Goal: Task Accomplishment & Management: Manage account settings

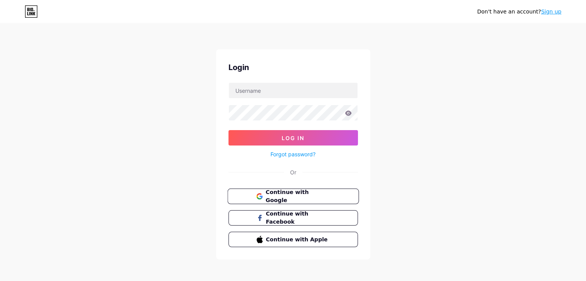
click at [306, 191] on span "Continue with Google" at bounding box center [298, 196] width 64 height 17
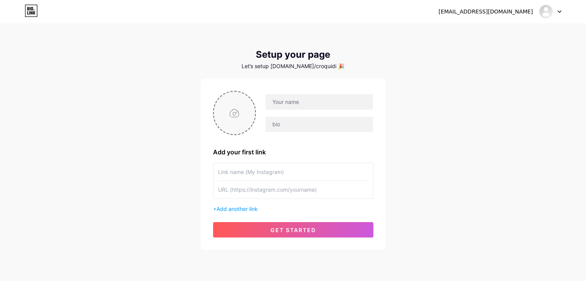
click at [234, 115] on input "file" at bounding box center [235, 113] width 42 height 43
type input "C:\fakepath\Design sem nome (12).png"
click at [251, 96] on icon at bounding box center [251, 96] width 3 height 3
click at [224, 117] on input "file" at bounding box center [235, 113] width 42 height 43
type input "C:\fakepath\Design sem nome (13).png"
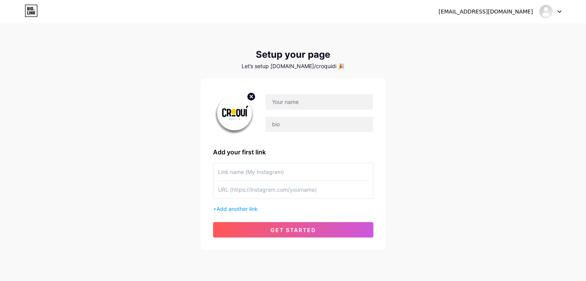
click at [168, 132] on div "croquidigital2024@gmail.com Dashboard Logout Setup your page Let’s setup bio.li…" at bounding box center [293, 137] width 586 height 275
click at [268, 174] on input "text" at bounding box center [293, 171] width 150 height 17
click at [319, 104] on input "text" at bounding box center [319, 101] width 107 height 15
type input "Agência Croqui"
click at [324, 118] on input "text" at bounding box center [319, 124] width 107 height 15
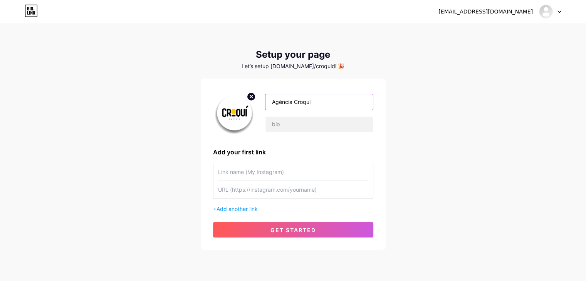
click at [319, 103] on input "Agência Croqui" at bounding box center [319, 101] width 107 height 15
click at [327, 124] on input "text" at bounding box center [319, 124] width 107 height 15
type input "Marketing que converte. Simples assim!"
click at [325, 170] on input "text" at bounding box center [293, 171] width 150 height 17
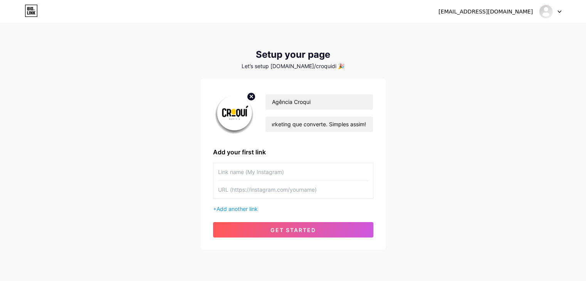
scroll to position [0, 0]
click at [248, 190] on input "text" at bounding box center [293, 189] width 150 height 17
paste input "croqui.agencia"
type input "croqui.agencia"
drag, startPoint x: 264, startPoint y: 188, endPoint x: 208, endPoint y: 190, distance: 55.9
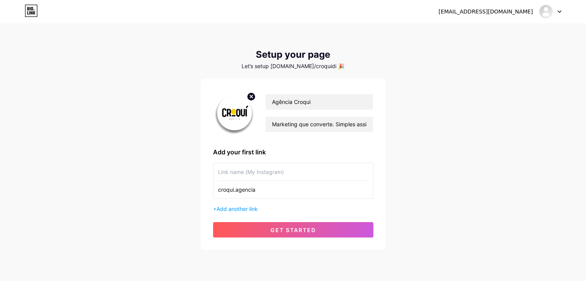
click at [208, 190] on div "Agência Croqui Marketing que converte. Simples assim! Add your first link croqu…" at bounding box center [293, 165] width 185 height 172
click at [328, 193] on input "text" at bounding box center [293, 189] width 150 height 17
paste input "https://www.instagram.com/croqui.agencia/"
type input "https://www.instagram.com/croqui.agencia/"
click at [299, 173] on input "text" at bounding box center [293, 171] width 150 height 17
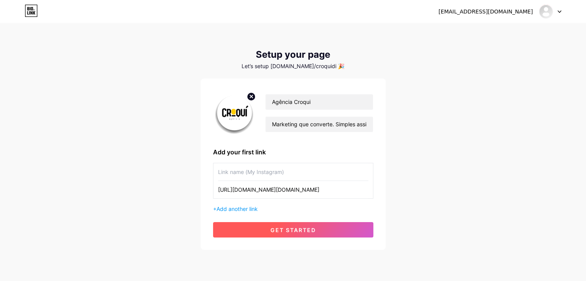
click at [316, 228] on button "get started" at bounding box center [293, 229] width 160 height 15
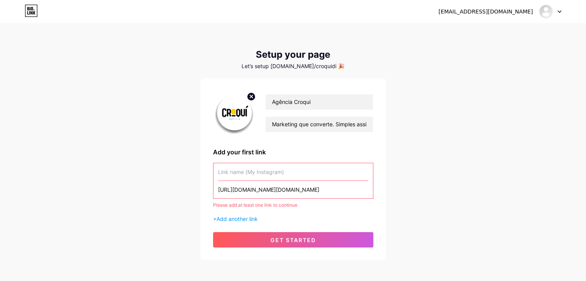
click at [228, 171] on input "text" at bounding box center [293, 171] width 150 height 17
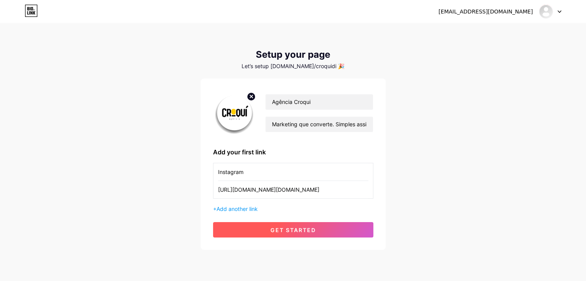
type input "Instagram"
click at [285, 234] on button "get started" at bounding box center [293, 229] width 160 height 15
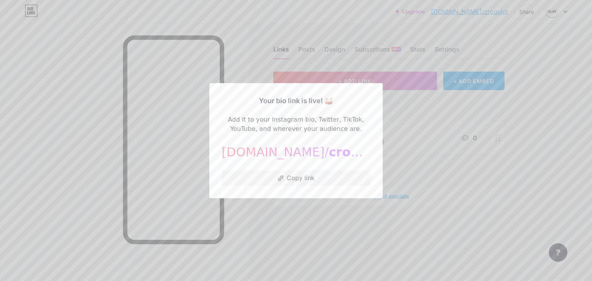
click at [430, 165] on div at bounding box center [296, 140] width 592 height 281
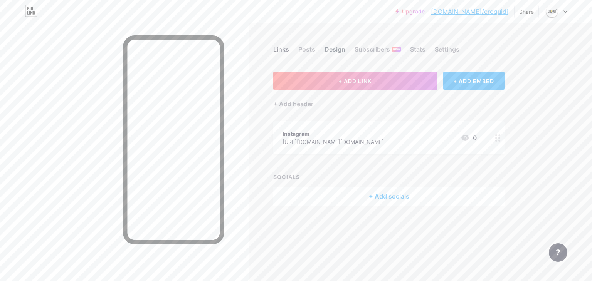
click at [342, 50] on div "Design" at bounding box center [335, 52] width 21 height 14
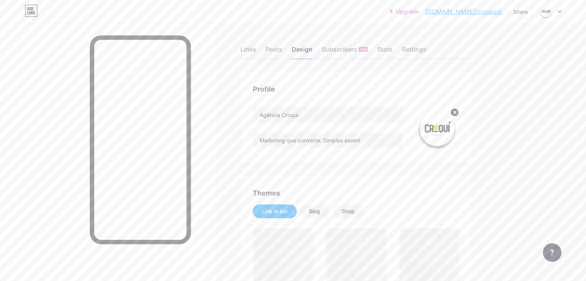
click at [459, 114] on circle at bounding box center [455, 112] width 8 height 8
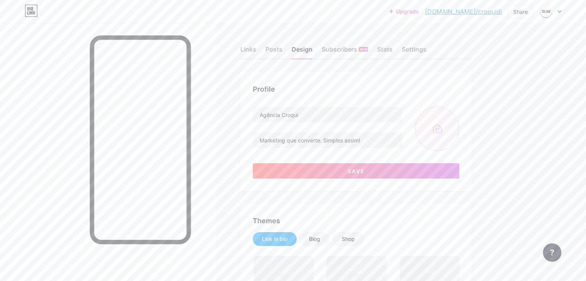
click at [459, 130] on input "file" at bounding box center [437, 129] width 44 height 44
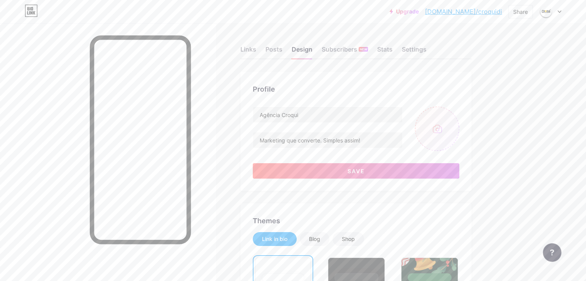
type input "C:\fakepath\Design sem nome (14).png"
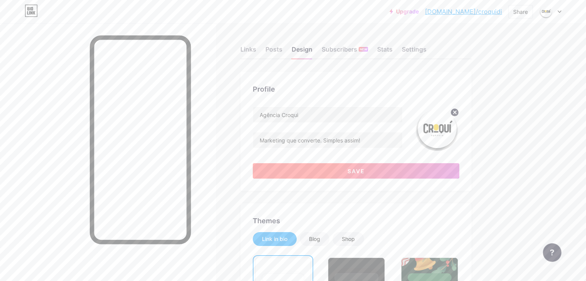
click at [403, 172] on button "Save" at bounding box center [356, 170] width 207 height 15
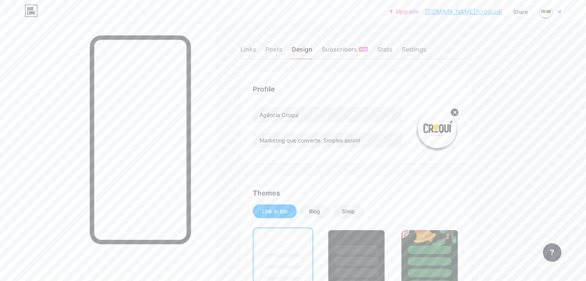
scroll to position [77, 0]
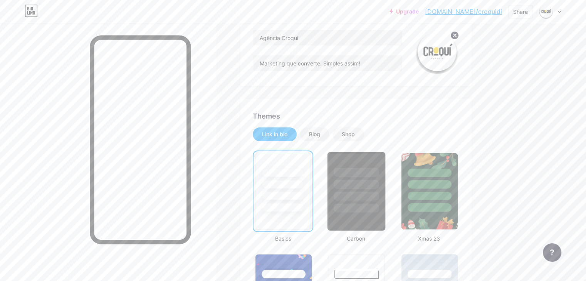
click at [379, 192] on div at bounding box center [356, 196] width 45 height 9
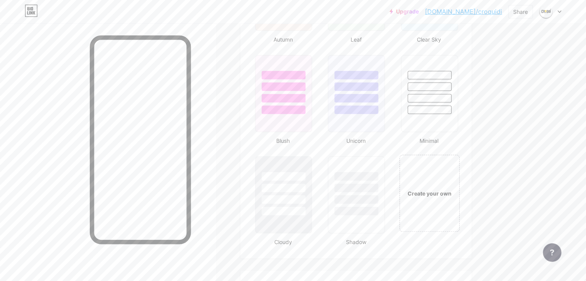
scroll to position [925, 0]
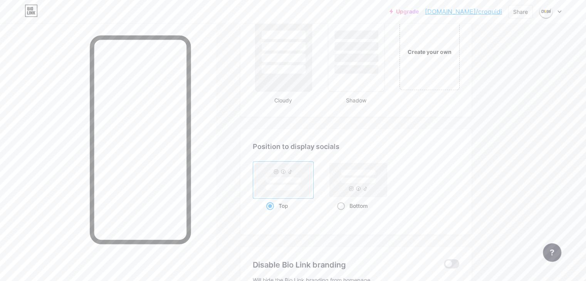
click at [345, 204] on span at bounding box center [341, 206] width 8 height 8
click at [342, 213] on input "Bottom" at bounding box center [339, 215] width 5 height 5
radio input "true"
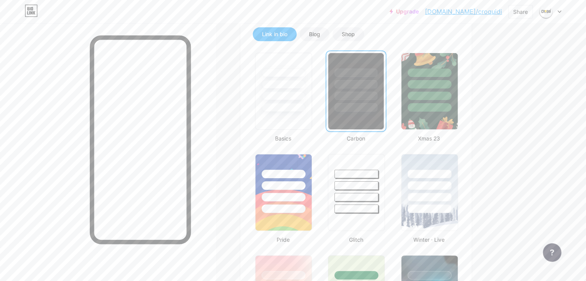
scroll to position [0, 0]
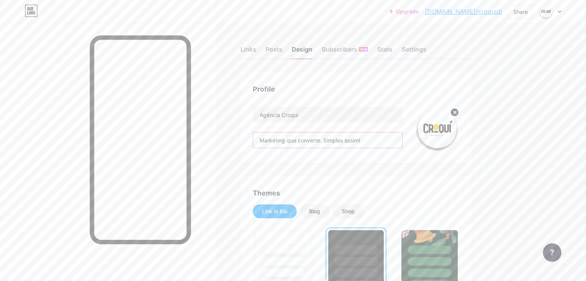
click at [402, 136] on input "Marketing que converte. Simples assim!" at bounding box center [327, 140] width 149 height 15
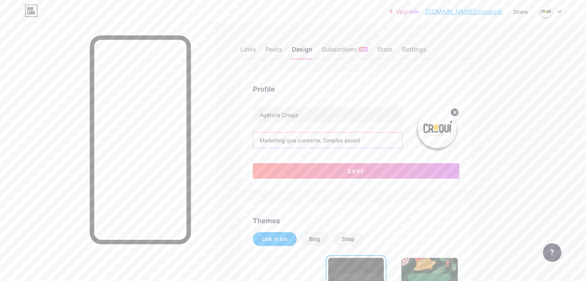
paste input "🚀"
type input "Marketing que converte. Simples assim! 🚀"
click at [415, 153] on div "Agência Croqui Marketing que converte. Simples assim! 🚀 Save" at bounding box center [356, 143] width 207 height 72
click at [407, 169] on button "Save" at bounding box center [356, 170] width 207 height 15
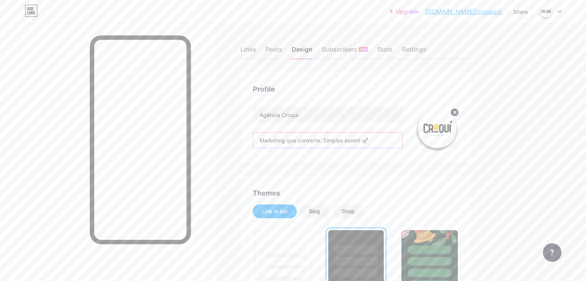
click at [357, 141] on input "Marketing que converte. Simples assim! 🚀" at bounding box center [327, 140] width 149 height 15
click at [282, 53] on div "Posts" at bounding box center [274, 52] width 17 height 14
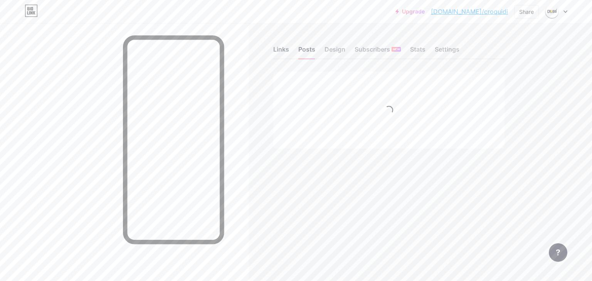
click at [286, 54] on div "Links" at bounding box center [281, 52] width 16 height 14
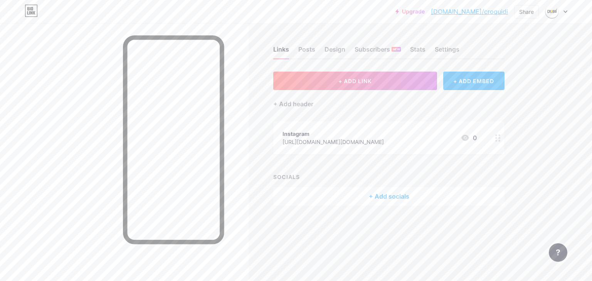
click at [362, 140] on div "https://www.instagram.com/croqui.agencia/" at bounding box center [332, 142] width 101 height 8
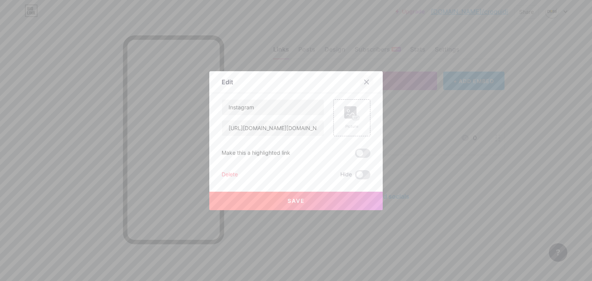
click at [364, 80] on icon at bounding box center [366, 82] width 6 height 6
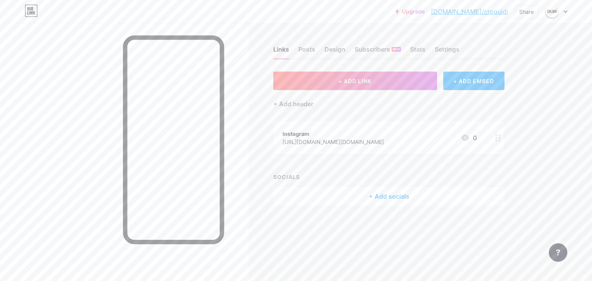
click at [333, 141] on div "https://www.instagram.com/croqui.agencia/" at bounding box center [332, 142] width 101 height 8
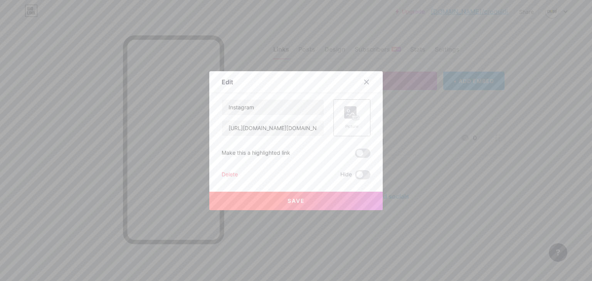
click at [355, 118] on rect at bounding box center [356, 118] width 6 height 4
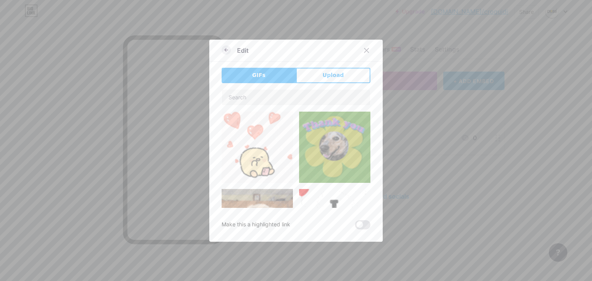
click at [222, 46] on icon at bounding box center [226, 49] width 9 height 9
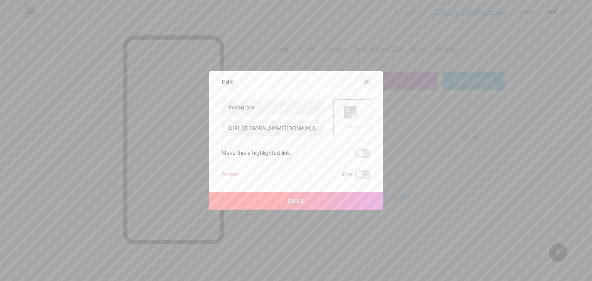
click at [364, 85] on div at bounding box center [367, 82] width 14 height 14
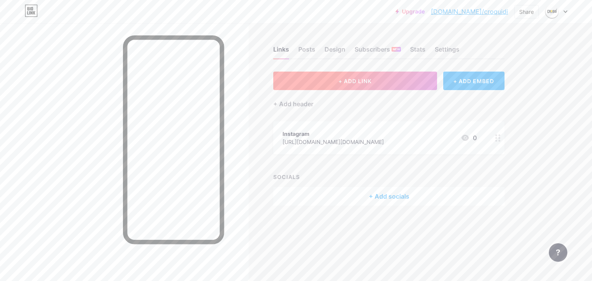
click at [377, 82] on button "+ ADD LINK" at bounding box center [355, 81] width 164 height 18
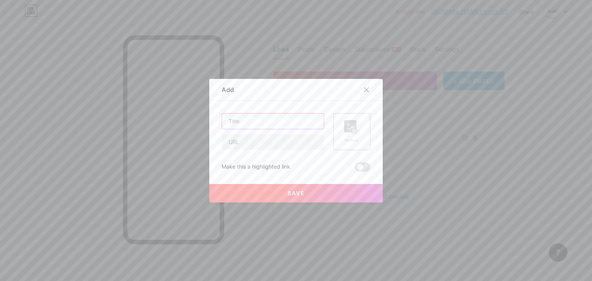
click at [300, 115] on input "text" at bounding box center [273, 121] width 102 height 15
type input "Entre em contato!"
click at [310, 145] on input "text" at bounding box center [273, 142] width 102 height 15
type input "wa.me/5519997233844"
click at [327, 195] on button "Save" at bounding box center [295, 193] width 173 height 18
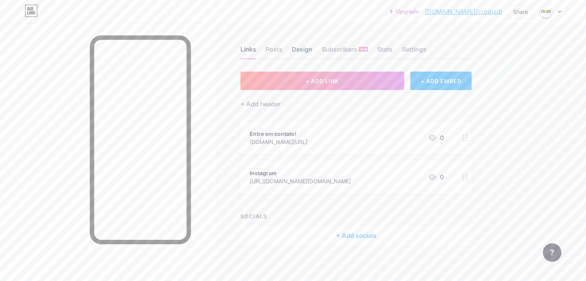
click at [313, 54] on div "Design" at bounding box center [302, 52] width 21 height 14
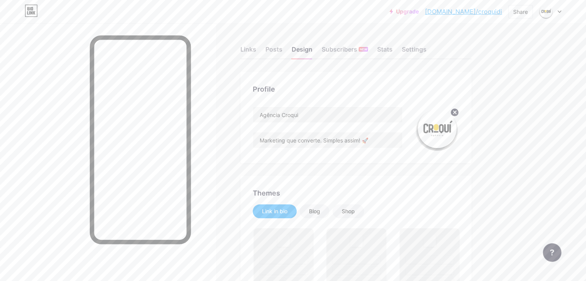
click at [459, 112] on circle at bounding box center [455, 112] width 8 height 8
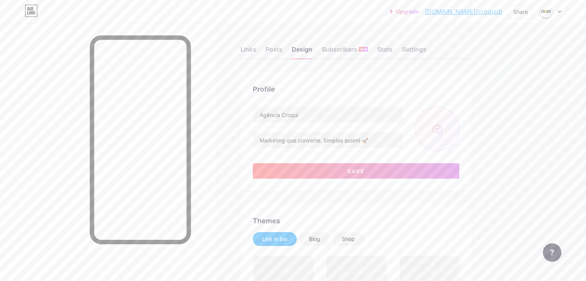
click at [459, 142] on input "file" at bounding box center [437, 129] width 44 height 44
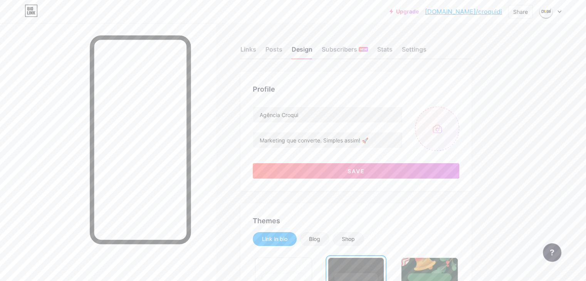
type input "C:\fakepath\Design sem nome (12).png"
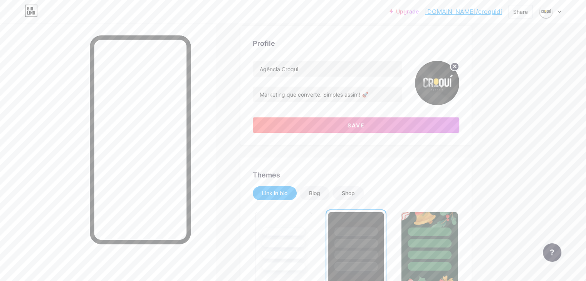
scroll to position [193, 0]
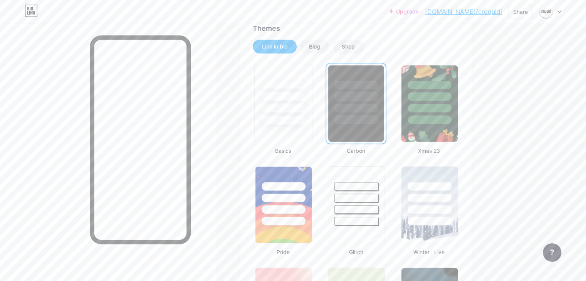
click at [306, 121] on div at bounding box center [283, 120] width 45 height 9
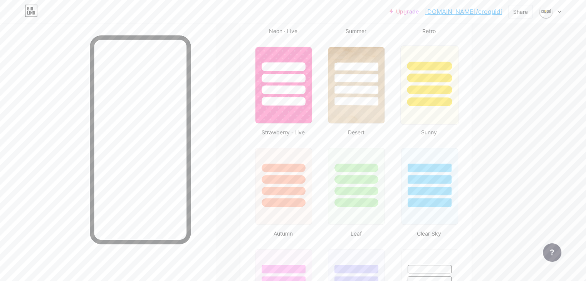
click at [458, 95] on div at bounding box center [429, 76] width 58 height 61
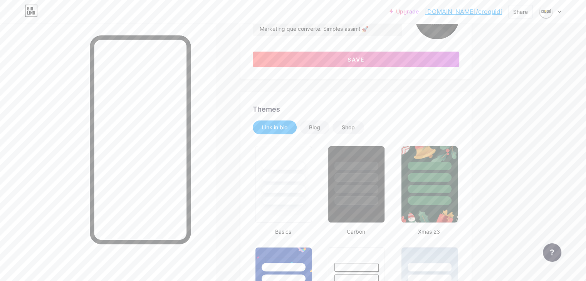
scroll to position [12, 0]
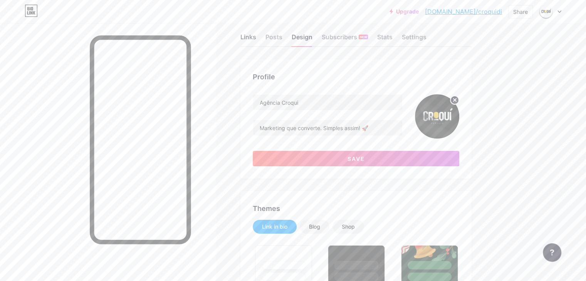
click at [256, 36] on div "Links" at bounding box center [248, 39] width 16 height 14
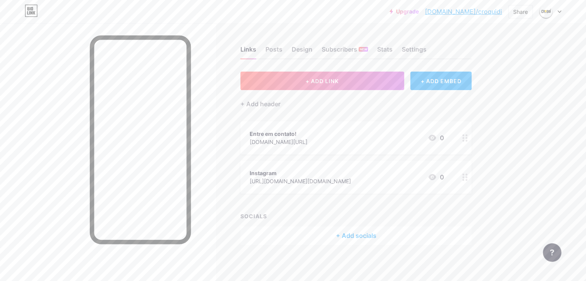
click at [297, 140] on div "wa.me/5519997233844" at bounding box center [279, 142] width 58 height 8
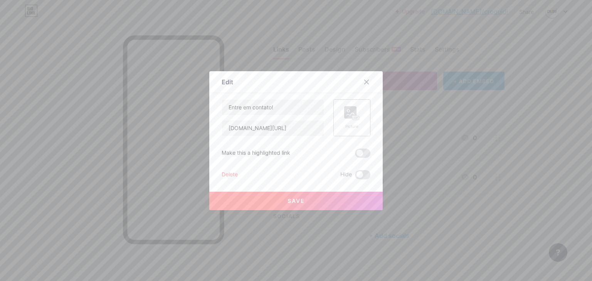
click at [353, 126] on div "Picture" at bounding box center [351, 127] width 15 height 6
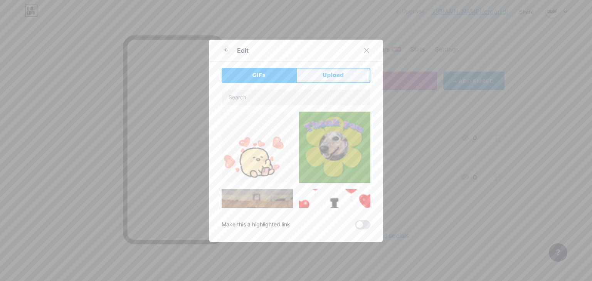
click at [335, 79] on span "Upload" at bounding box center [333, 75] width 21 height 8
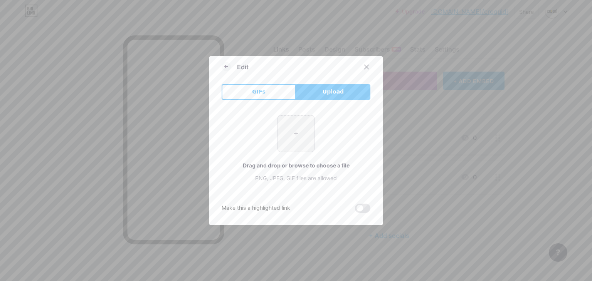
click at [285, 145] on input "file" at bounding box center [296, 134] width 36 height 36
type input "C:\fakepath\Design sem nome (15).png"
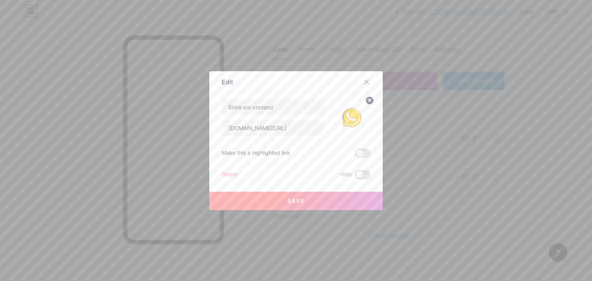
click at [331, 205] on button "Save" at bounding box center [295, 201] width 173 height 18
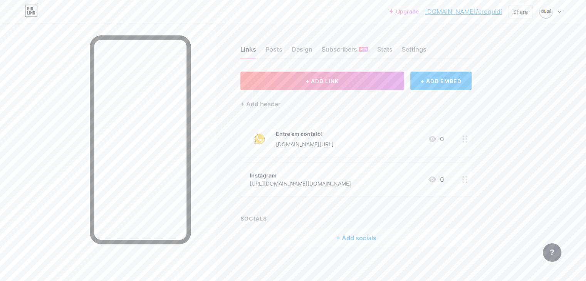
click at [380, 138] on div "Entre em contato! wa.me/5519997233844 0" at bounding box center [347, 139] width 194 height 20
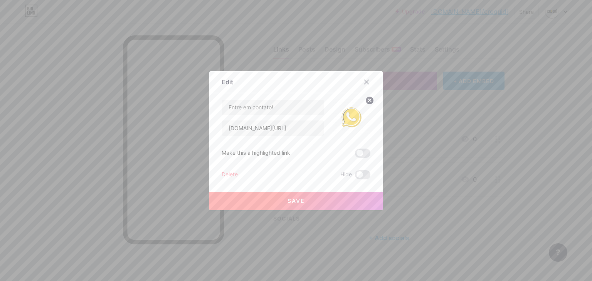
click at [368, 99] on icon at bounding box center [369, 100] width 3 height 3
click at [366, 79] on icon at bounding box center [366, 82] width 6 height 6
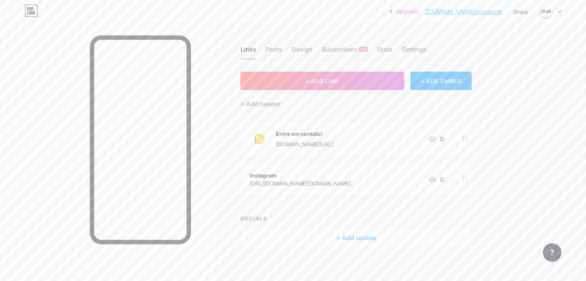
click at [351, 187] on div "https://www.instagram.com/croqui.agencia/" at bounding box center [300, 184] width 101 height 8
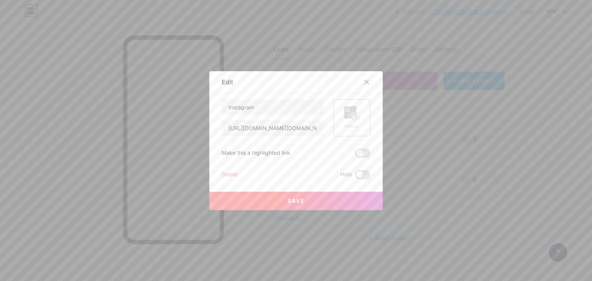
click at [348, 126] on div "Picture" at bounding box center [351, 127] width 15 height 6
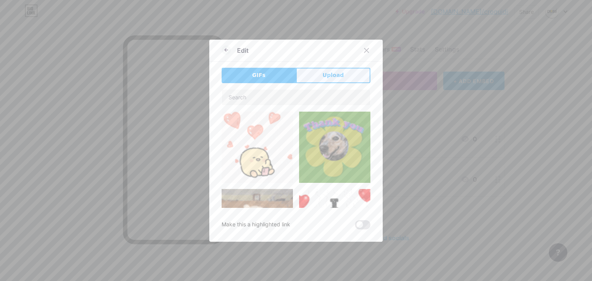
click at [317, 79] on button "Upload" at bounding box center [333, 75] width 74 height 15
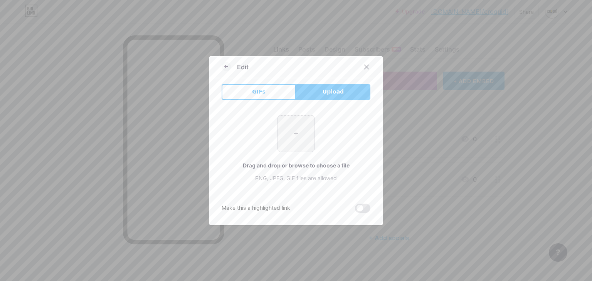
click at [308, 136] on input "file" at bounding box center [296, 134] width 36 height 36
type input "C:\fakepath\Design sem nome (16).png"
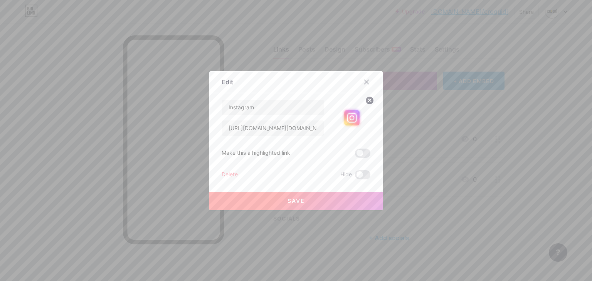
click at [334, 205] on button "Save" at bounding box center [295, 201] width 173 height 18
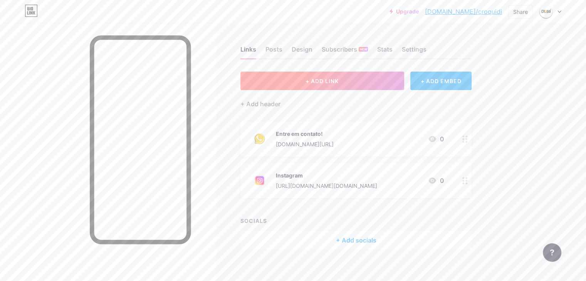
click at [339, 82] on span "+ ADD LINK" at bounding box center [322, 81] width 33 height 7
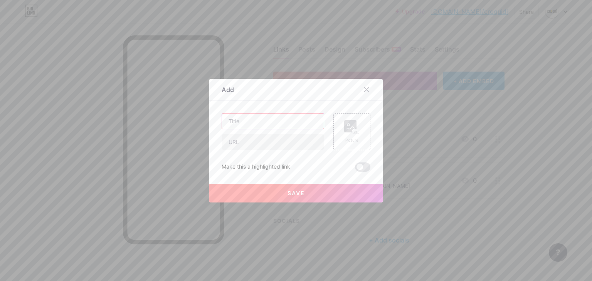
click at [270, 118] on input "text" at bounding box center [273, 121] width 102 height 15
type input "C"
type input "E"
type input "Website"
click at [374, 281] on div at bounding box center [296, 140] width 592 height 281
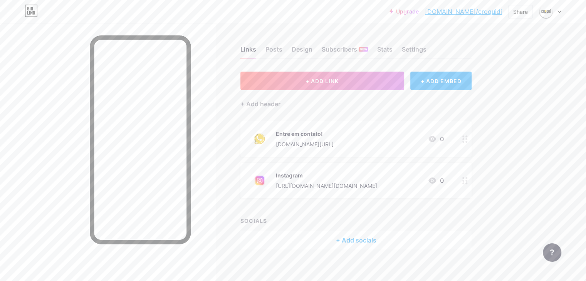
click at [308, 141] on div "wa.me/5519997233844" at bounding box center [305, 144] width 58 height 8
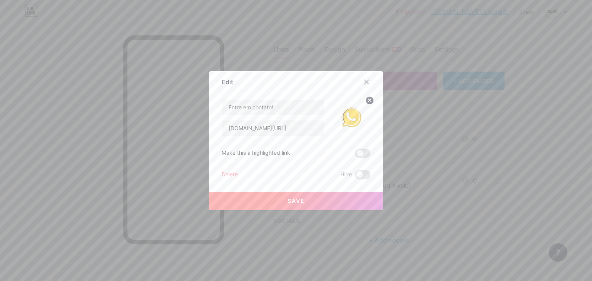
click at [369, 99] on circle at bounding box center [369, 100] width 8 height 8
click at [356, 116] on rect at bounding box center [356, 118] width 6 height 4
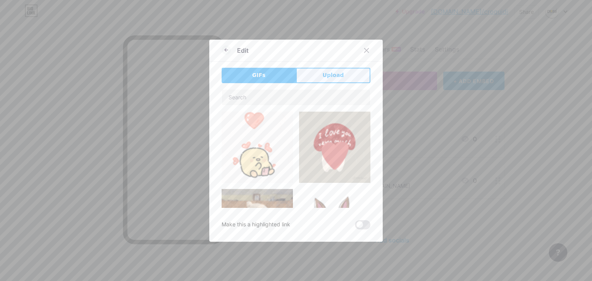
click at [344, 78] on button "Upload" at bounding box center [333, 75] width 74 height 15
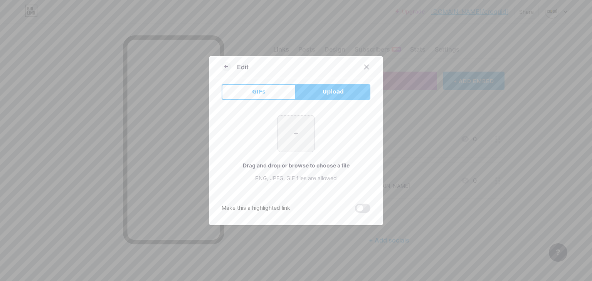
click at [282, 143] on input "file" at bounding box center [296, 134] width 36 height 36
type input "C:\fakepath\Design sem nome (18).png"
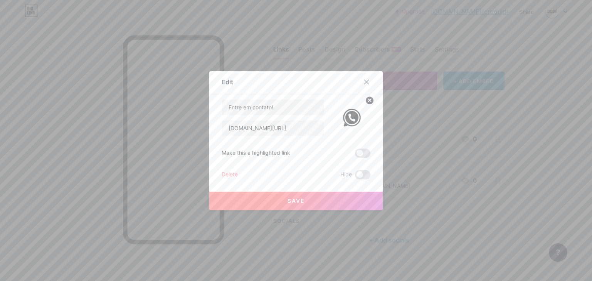
click at [292, 203] on span "Save" at bounding box center [296, 201] width 17 height 7
click at [359, 152] on span at bounding box center [362, 153] width 15 height 9
click at [355, 155] on input "checkbox" at bounding box center [355, 155] width 0 height 0
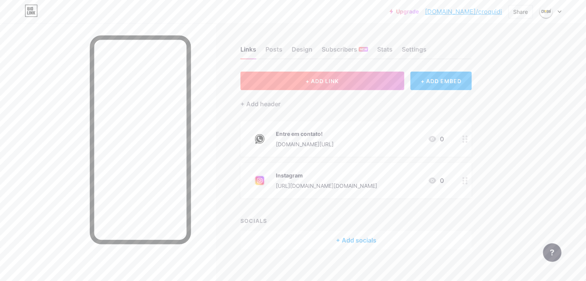
click at [393, 86] on button "+ ADD LINK" at bounding box center [322, 81] width 164 height 18
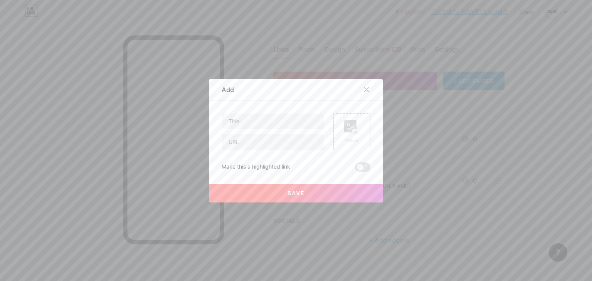
click at [352, 140] on div "Picture" at bounding box center [351, 141] width 15 height 6
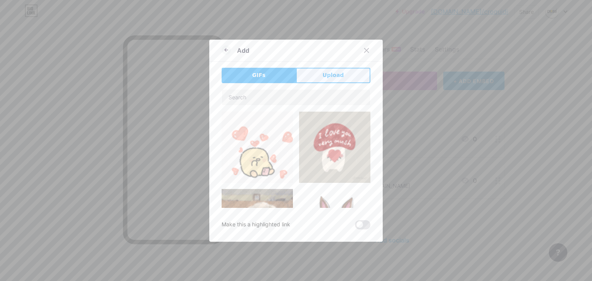
click at [327, 77] on span "Upload" at bounding box center [333, 75] width 21 height 8
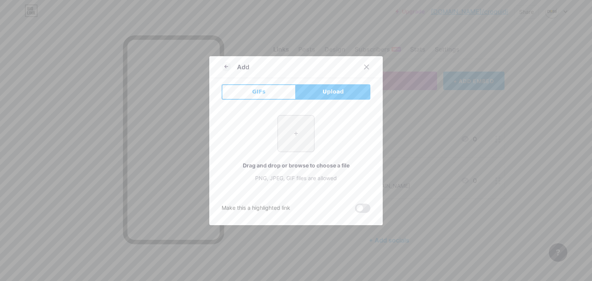
click at [300, 140] on input "file" at bounding box center [296, 134] width 36 height 36
type input "C:\fakepath\Design sem nome (17).png"
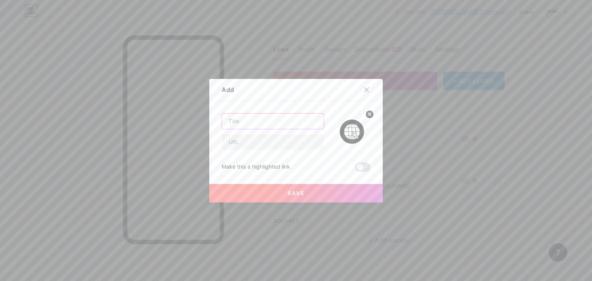
click at [257, 125] on input "text" at bounding box center [273, 121] width 102 height 15
type input "Website"
click at [365, 164] on span at bounding box center [362, 167] width 15 height 9
click at [355, 169] on input "checkbox" at bounding box center [355, 169] width 0 height 0
click at [363, 167] on span at bounding box center [362, 167] width 15 height 9
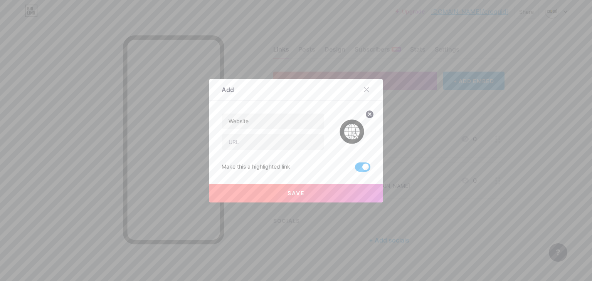
click at [355, 169] on input "checkbox" at bounding box center [355, 169] width 0 height 0
click at [335, 192] on button "Save" at bounding box center [295, 193] width 173 height 18
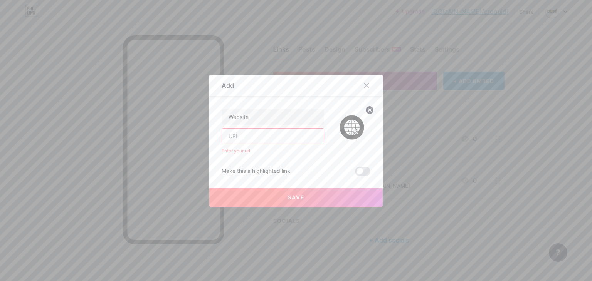
click at [285, 141] on input "text" at bounding box center [273, 136] width 102 height 15
click at [367, 111] on circle at bounding box center [369, 110] width 8 height 8
click at [363, 88] on icon at bounding box center [366, 85] width 6 height 6
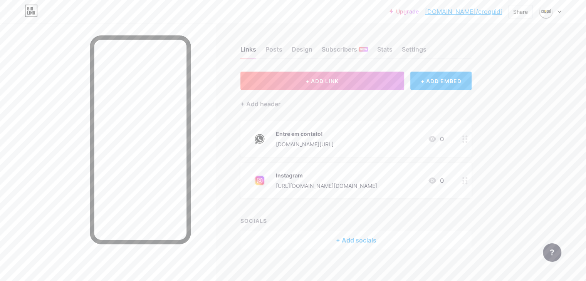
click at [216, 170] on div at bounding box center [108, 163] width 216 height 281
click at [378, 143] on div "Entre em contato! wa.me/5519997233844 0" at bounding box center [347, 139] width 194 height 20
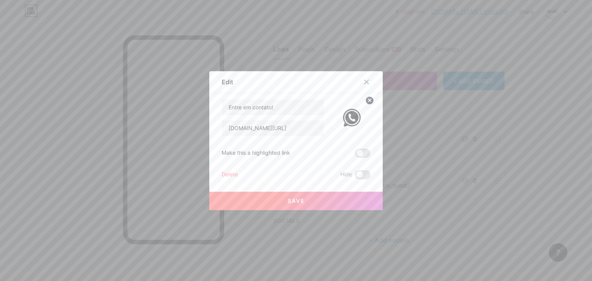
click at [370, 153] on div "Edit Content YouTube Play YouTube video without leaving your page. ADD Vimeo Pl…" at bounding box center [295, 140] width 173 height 139
click at [366, 157] on label at bounding box center [362, 153] width 15 height 9
click at [355, 155] on input "checkbox" at bounding box center [355, 155] width 0 height 0
click at [340, 195] on button "Save" at bounding box center [295, 201] width 173 height 18
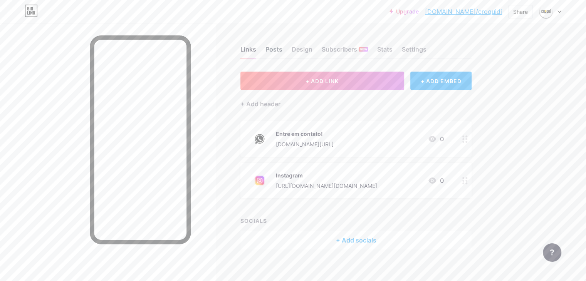
click at [282, 53] on div "Posts" at bounding box center [274, 52] width 17 height 14
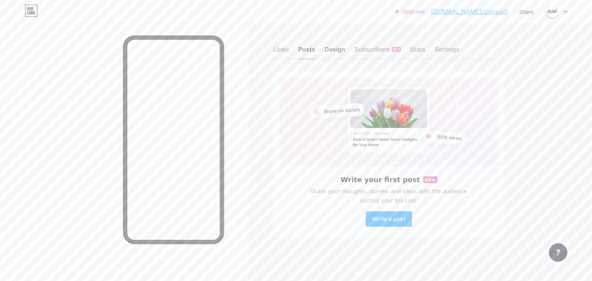
click at [328, 52] on div "Design" at bounding box center [335, 52] width 21 height 14
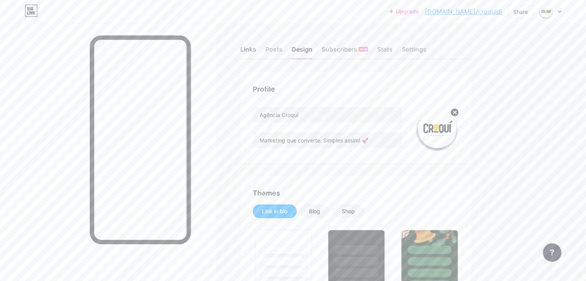
click at [256, 49] on div "Links" at bounding box center [248, 52] width 16 height 14
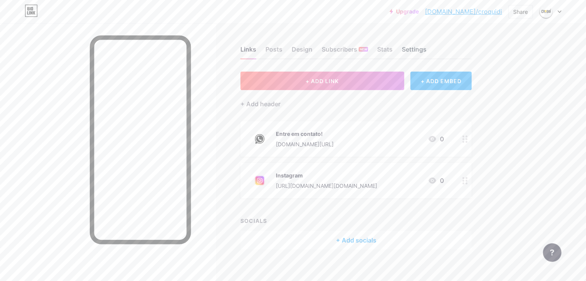
click at [427, 51] on div "Settings" at bounding box center [414, 52] width 25 height 14
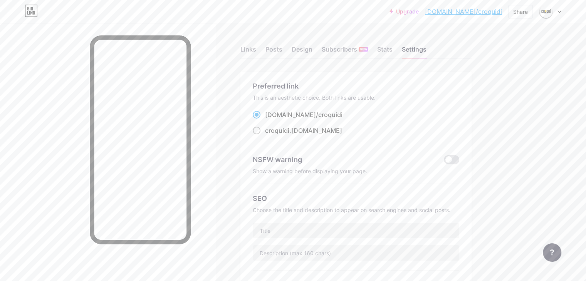
click at [261, 132] on span at bounding box center [257, 131] width 8 height 8
click at [270, 135] on input "croquidi .bio.link" at bounding box center [267, 137] width 5 height 5
radio input "true"
click at [393, 53] on div "Stats" at bounding box center [384, 52] width 15 height 14
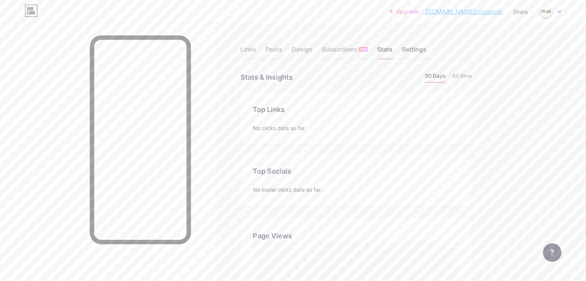
scroll to position [281, 586]
click at [427, 51] on div "Settings" at bounding box center [414, 52] width 25 height 14
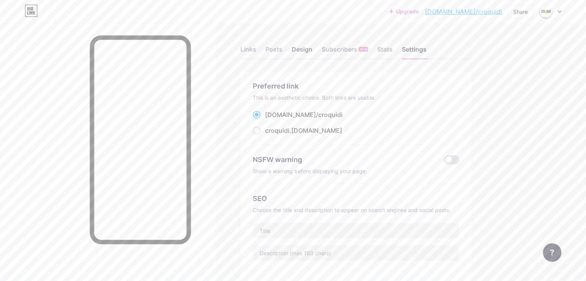
click at [313, 53] on div "Design" at bounding box center [302, 52] width 21 height 14
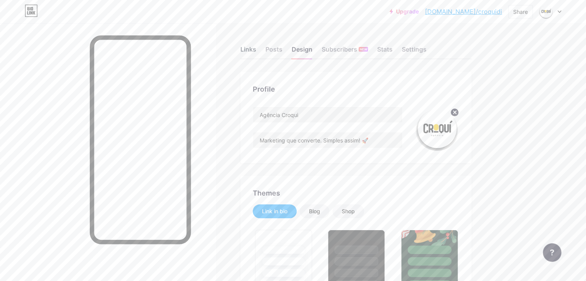
click at [256, 51] on div "Links" at bounding box center [248, 52] width 16 height 14
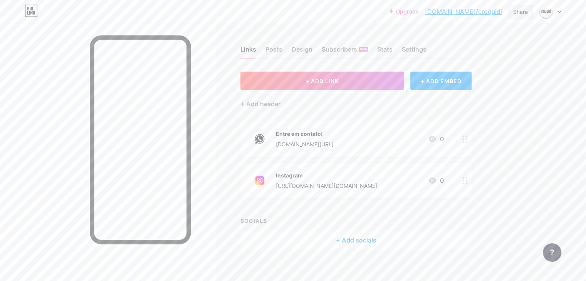
click at [521, 14] on div "Share" at bounding box center [520, 12] width 15 height 8
click at [503, 41] on div "Copy link" at bounding box center [475, 39] width 115 height 18
